Goal: Information Seeking & Learning: Learn about a topic

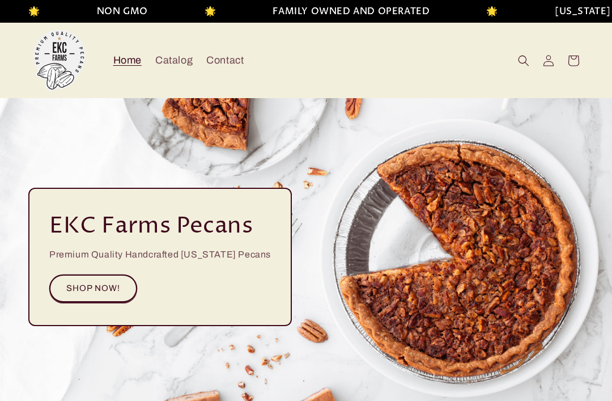
click at [108, 287] on link "SHOP NOW!" at bounding box center [93, 288] width 88 height 28
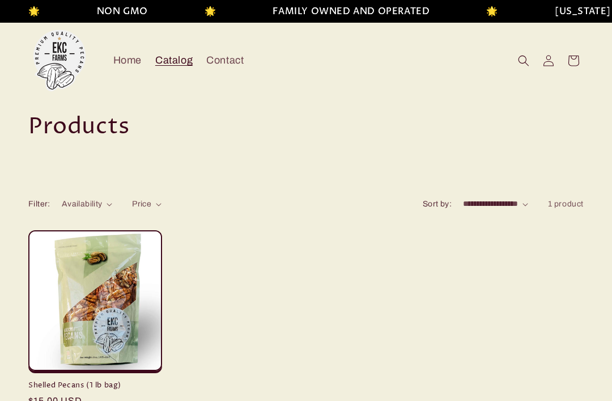
click at [182, 67] on link "Catalog" at bounding box center [173, 60] width 51 height 27
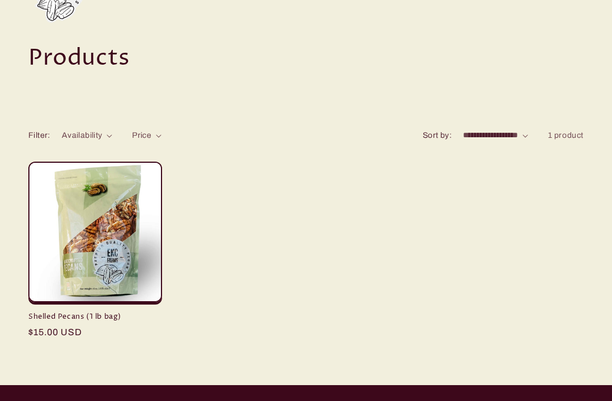
scroll to position [69, 0]
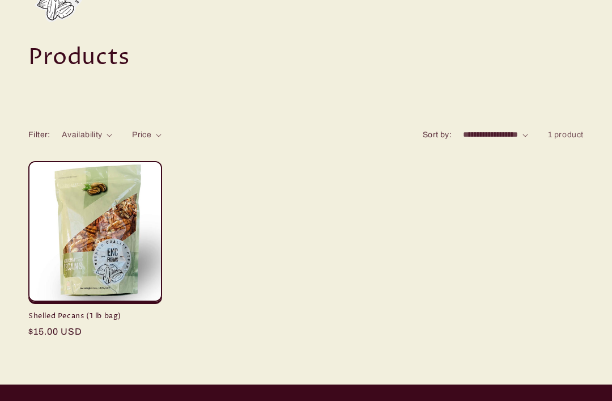
click at [97, 311] on link "Shelled Pecans (1 lb bag)" at bounding box center [95, 316] width 134 height 10
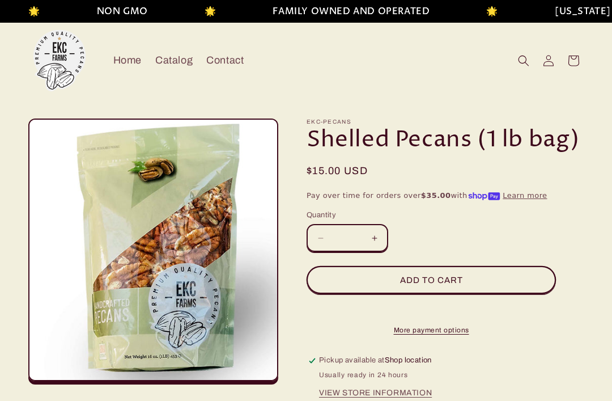
click at [226, 62] on span "Contact" at bounding box center [224, 60] width 37 height 13
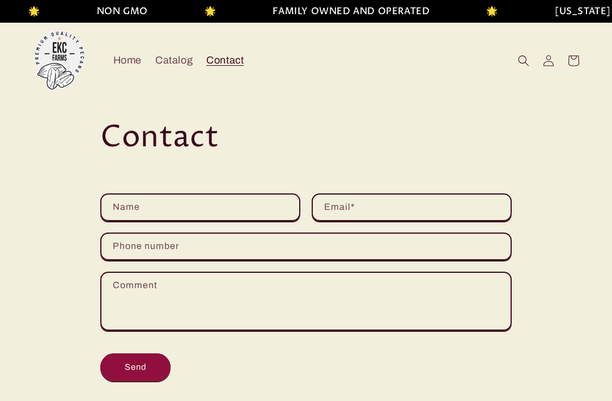
click at [133, 65] on span "Home" at bounding box center [127, 60] width 28 height 13
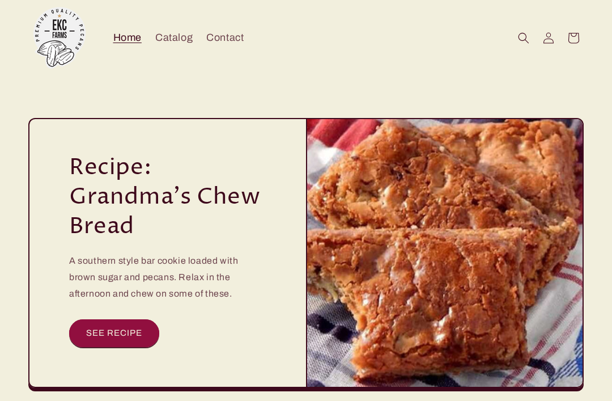
scroll to position [3307, 0]
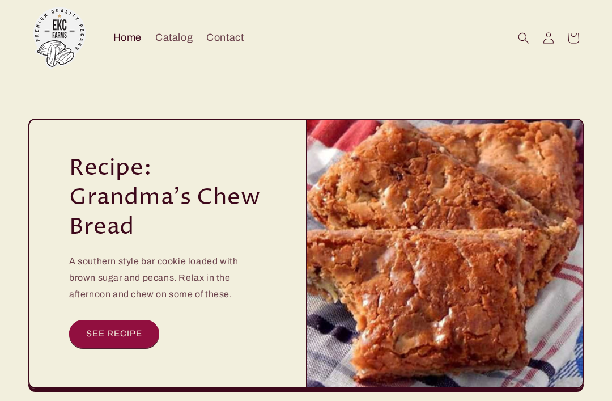
click at [125, 320] on link "SEE RECIPE" at bounding box center [114, 334] width 90 height 28
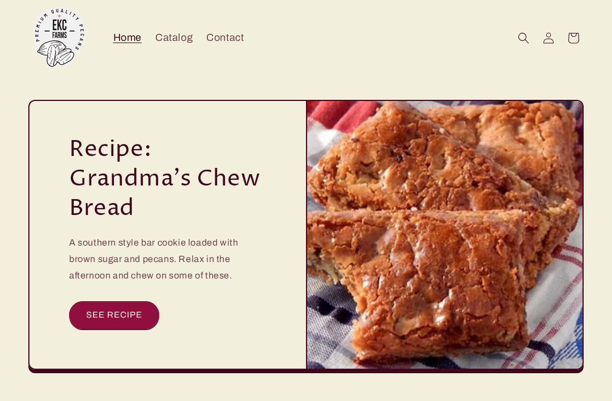
scroll to position [3327, 0]
click at [122, 301] on link "SEE RECIPE" at bounding box center [114, 315] width 90 height 28
